Goal: Find specific page/section: Find specific page/section

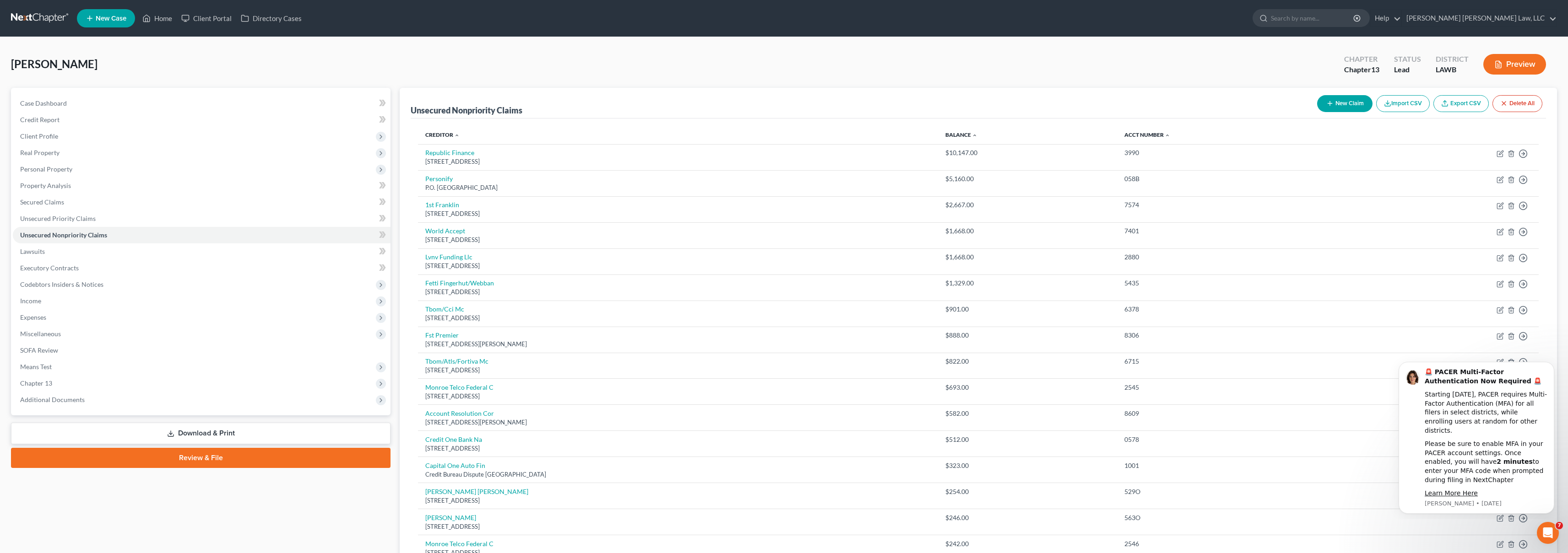
click at [45, 21] on link at bounding box center [40, 18] width 59 height 16
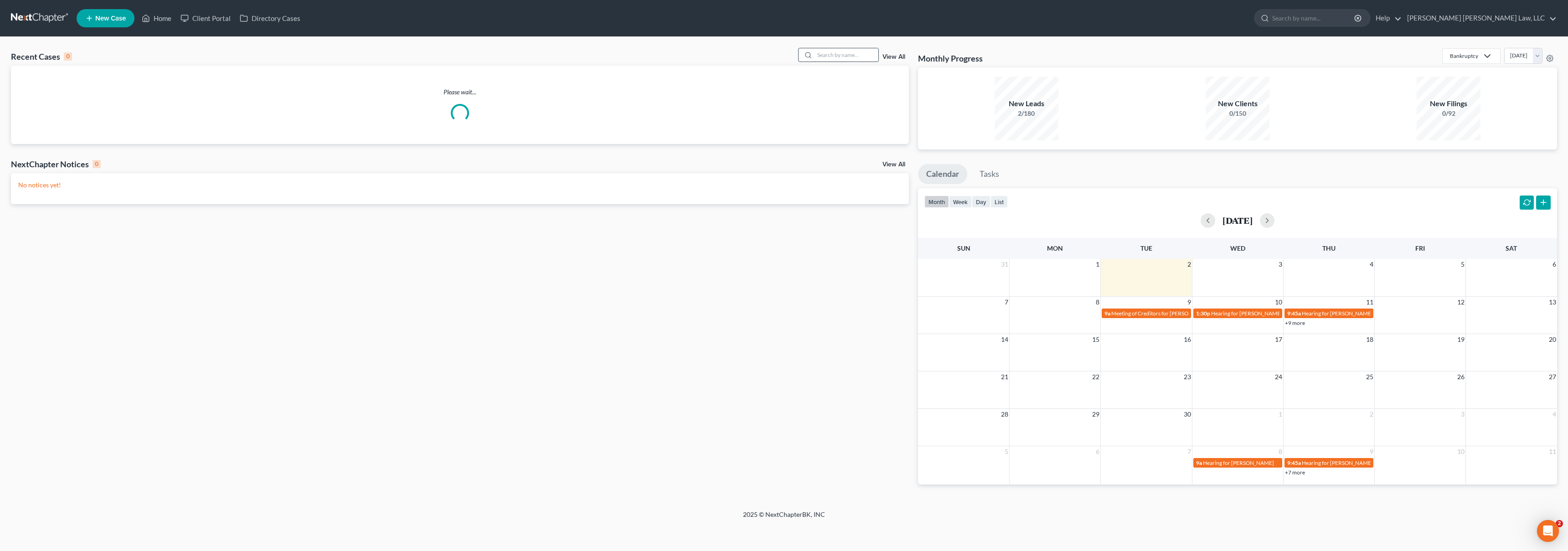
click at [855, 55] on input "search" at bounding box center [846, 55] width 64 height 13
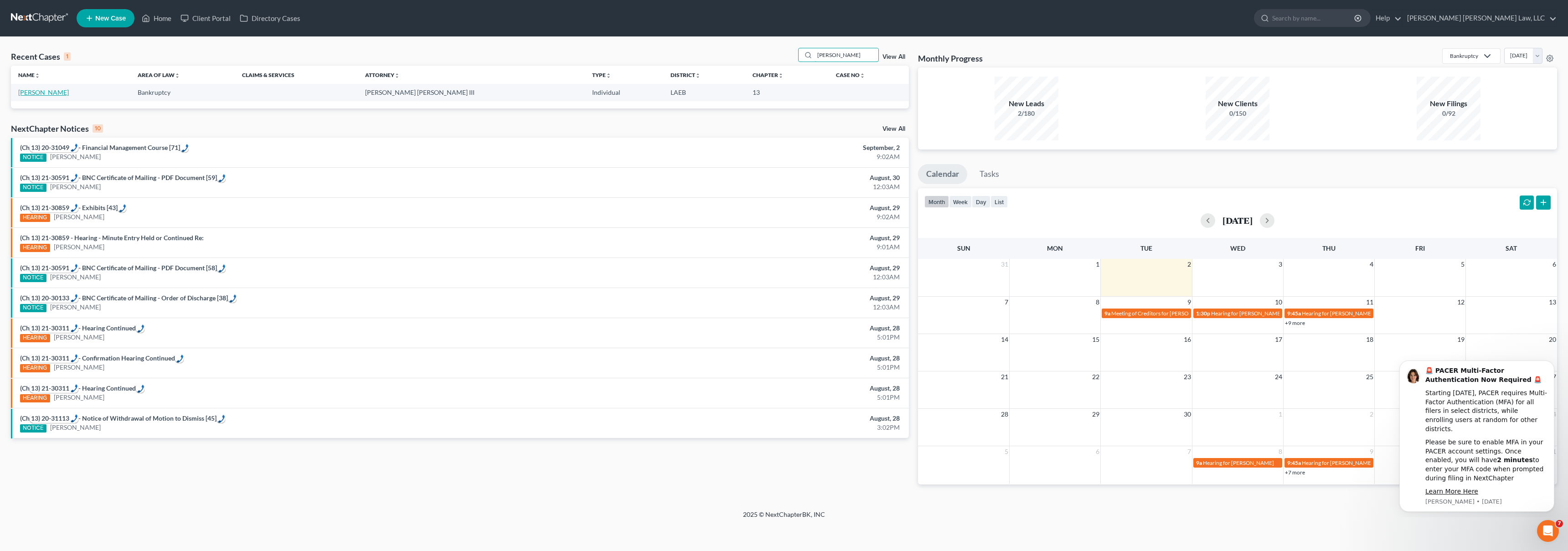
type input "simmons, patrick"
click at [54, 90] on link "Simmons, Patrick" at bounding box center [43, 92] width 51 height 8
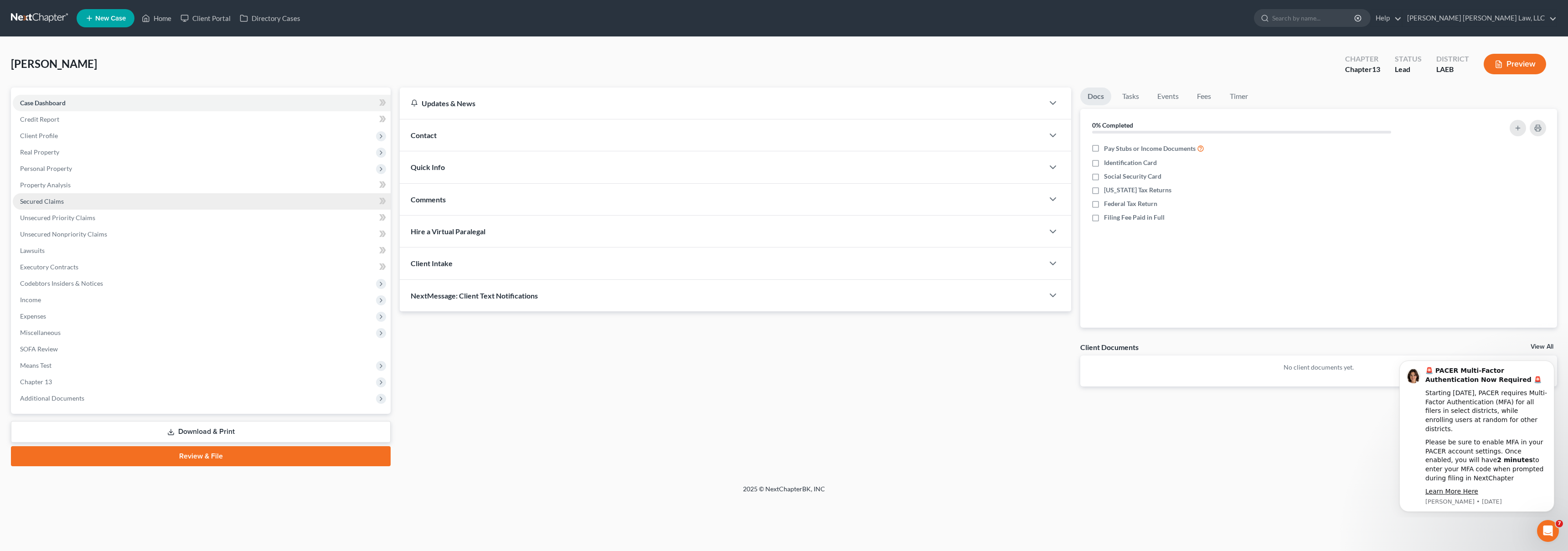
click at [122, 202] on link "Secured Claims" at bounding box center [201, 202] width 378 height 16
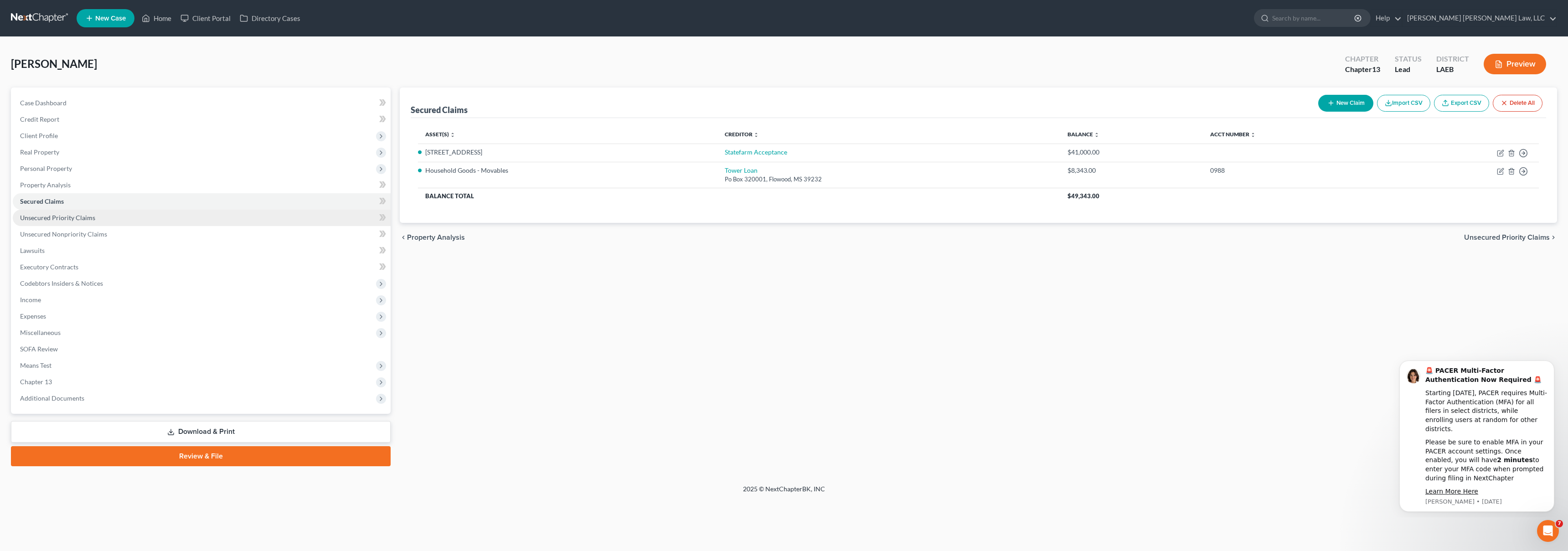
click at [132, 216] on link "Unsecured Priority Claims" at bounding box center [201, 217] width 378 height 16
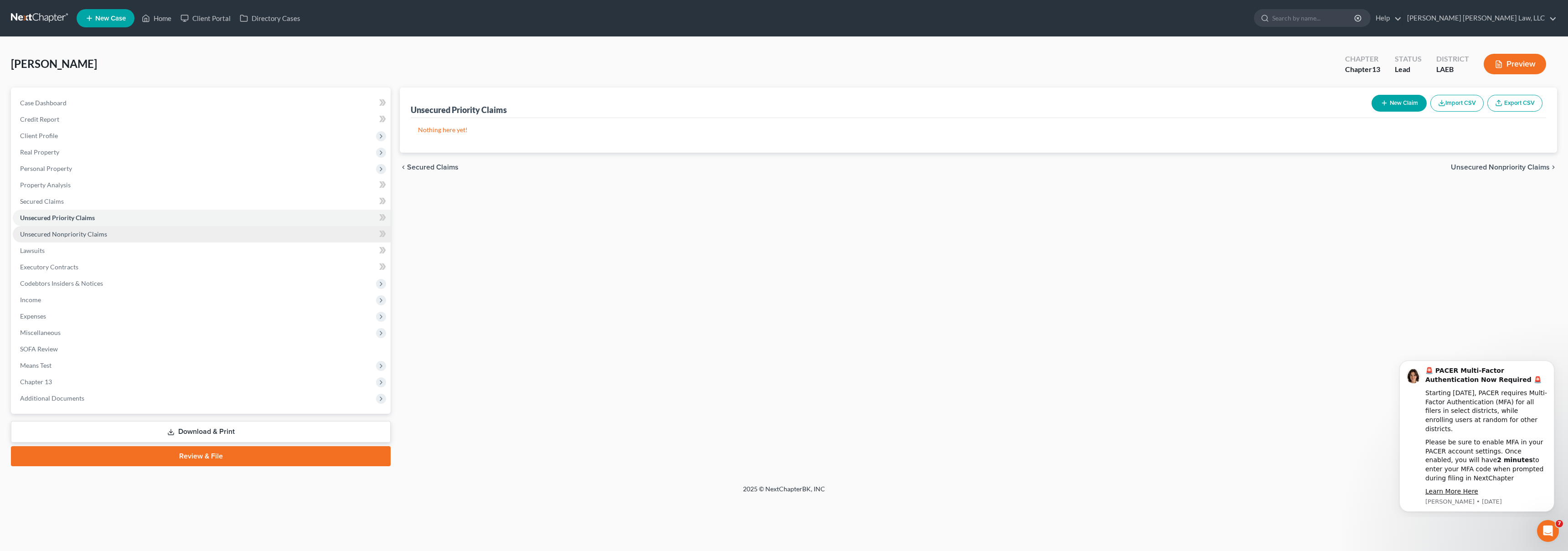
click at [134, 231] on link "Unsecured Nonpriority Claims" at bounding box center [201, 234] width 378 height 16
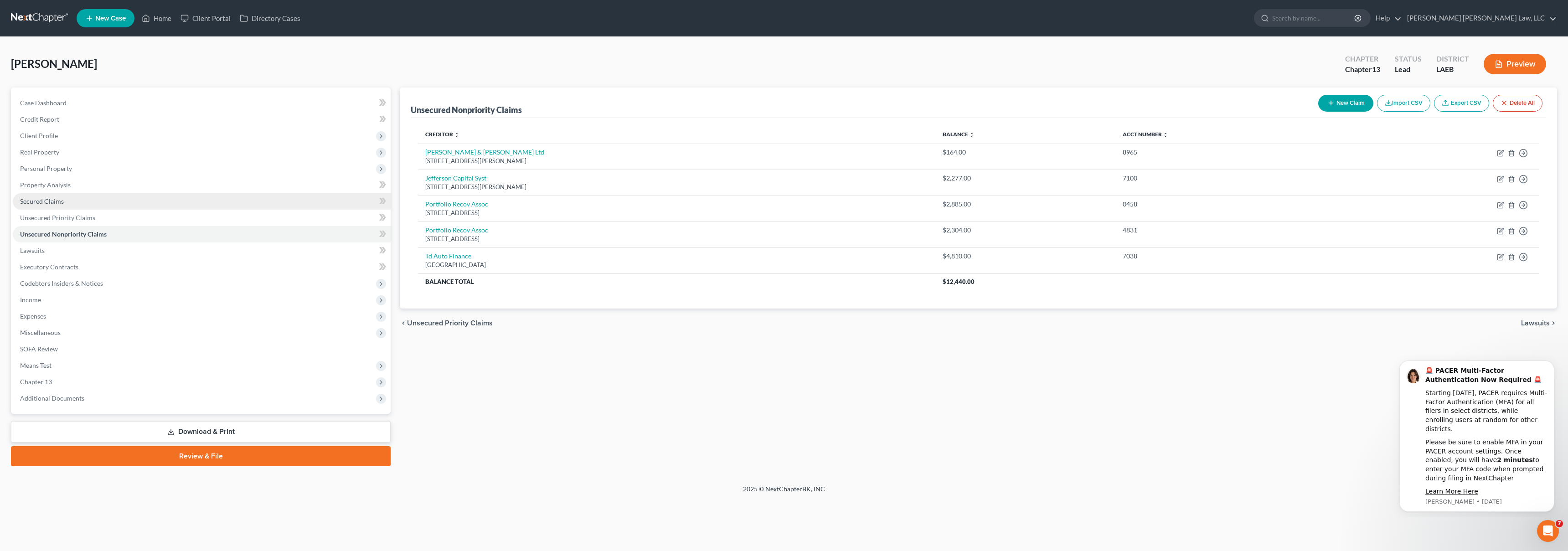
click at [39, 205] on link "Secured Claims" at bounding box center [201, 202] width 378 height 16
